Goal: Find specific page/section: Find specific page/section

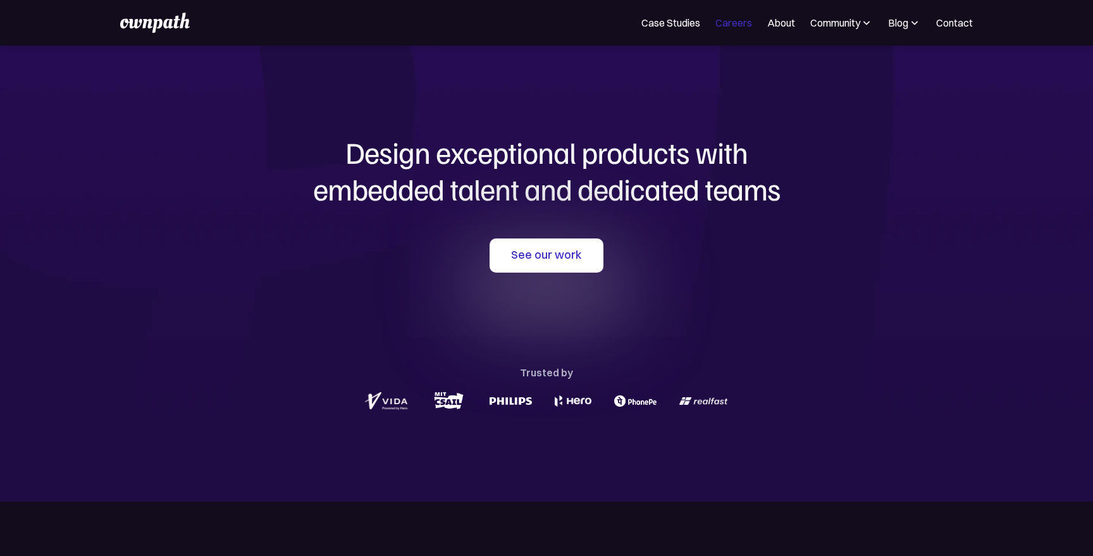
click at [736, 22] on link "Careers" at bounding box center [733, 22] width 37 height 15
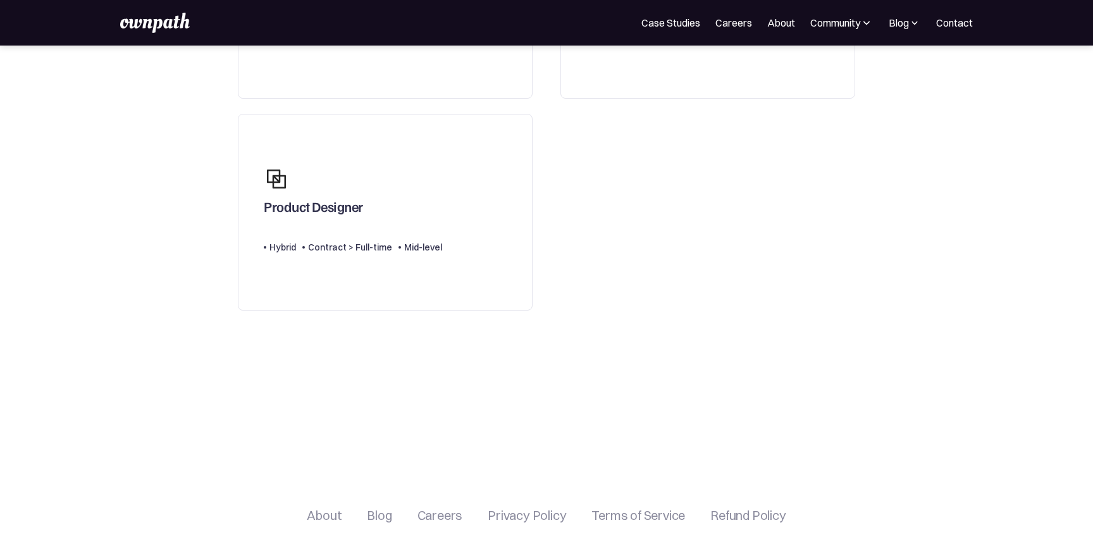
scroll to position [280, 0]
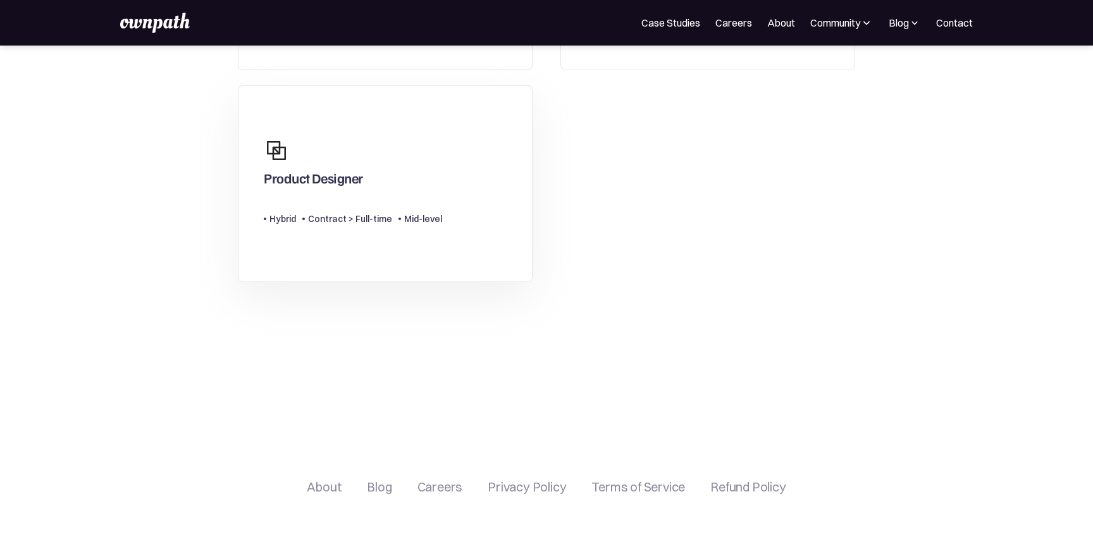
click at [461, 189] on link "Product Designer Type Level Hybrid Contract > Full-time Mid-level" at bounding box center [385, 183] width 295 height 197
